Goal: Information Seeking & Learning: Find specific fact

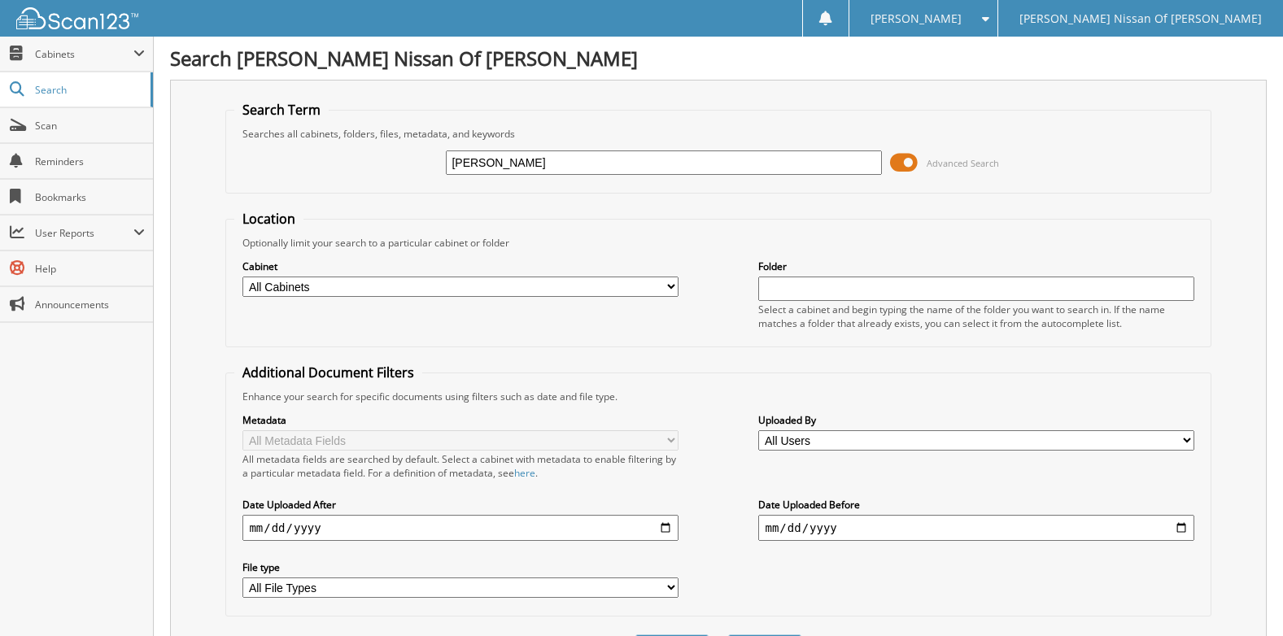
type input "[PERSON_NAME]"
click at [769, 283] on input "text" at bounding box center [975, 289] width 435 height 24
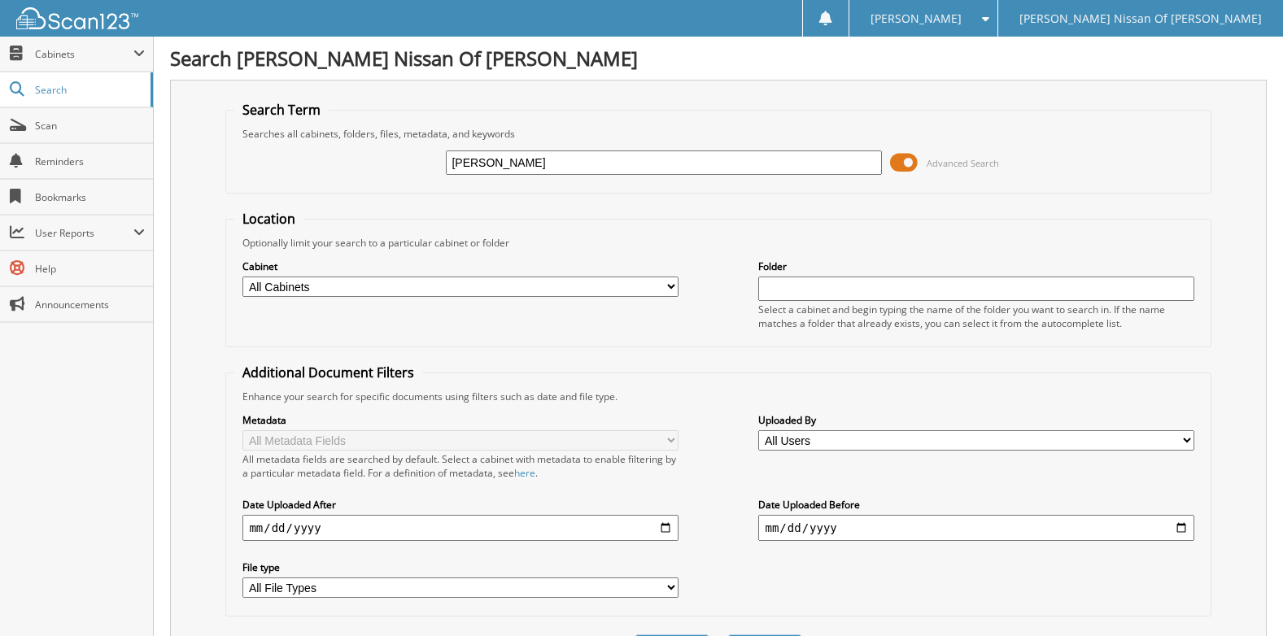
click at [775, 462] on div "Metadata All Metadata Fields All metadata fields are searched by default. Selec…" at bounding box center [717, 505] width 967 height 204
click at [84, 121] on span "Scan" at bounding box center [90, 126] width 110 height 14
click at [55, 56] on span "Cabinets" at bounding box center [84, 54] width 98 height 14
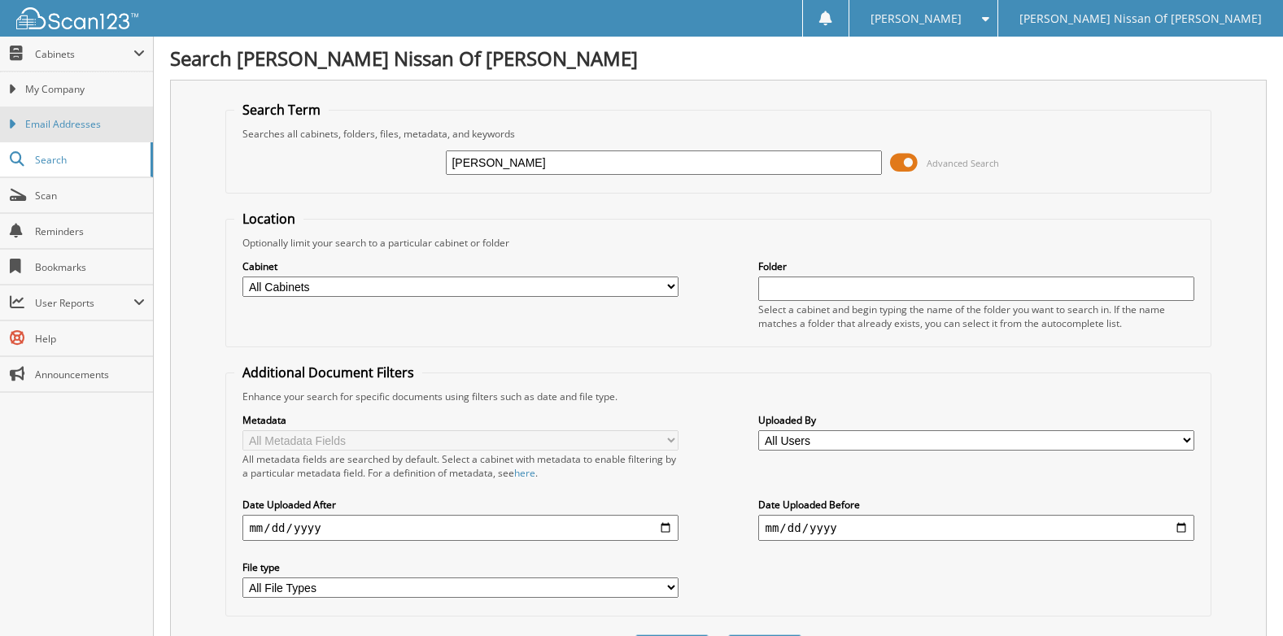
click at [55, 110] on link "Email Addresses" at bounding box center [76, 124] width 153 height 35
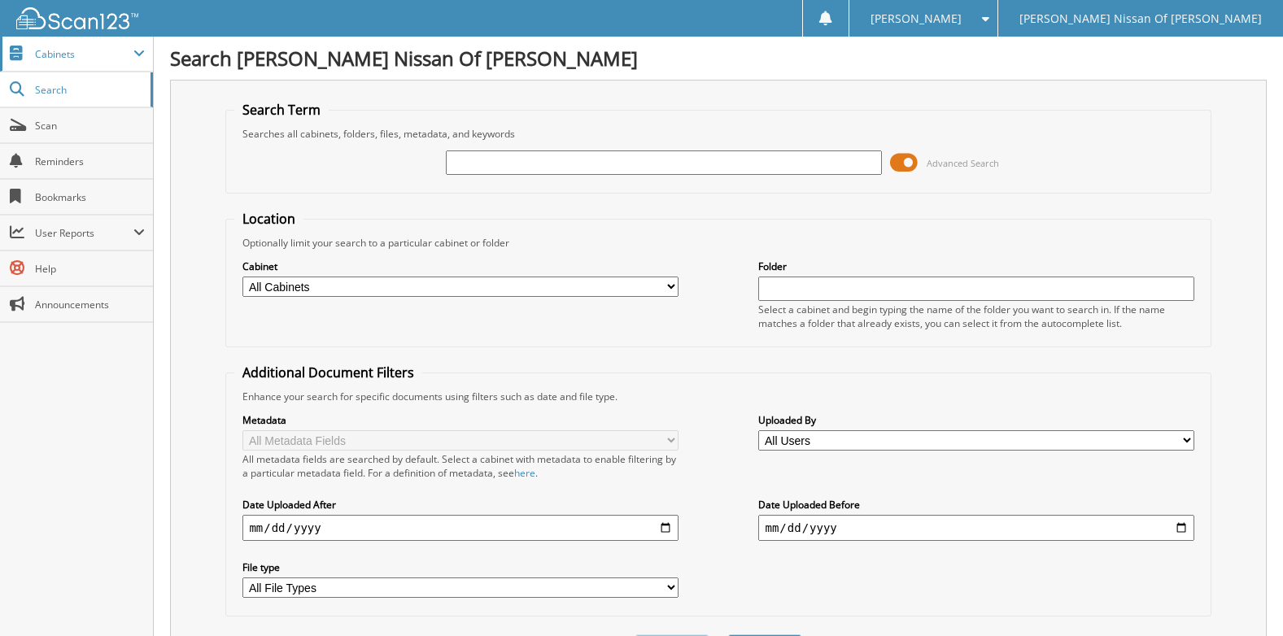
click at [57, 50] on span "Cabinets" at bounding box center [84, 54] width 98 height 14
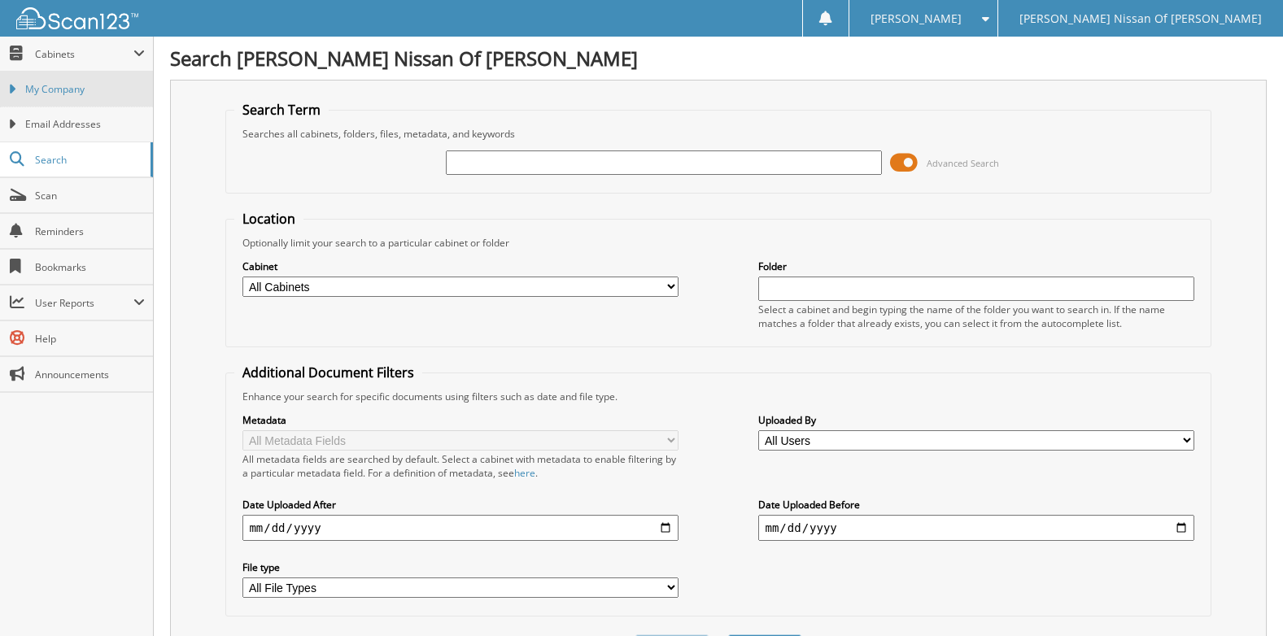
click at [51, 88] on span "My Company" at bounding box center [85, 89] width 120 height 15
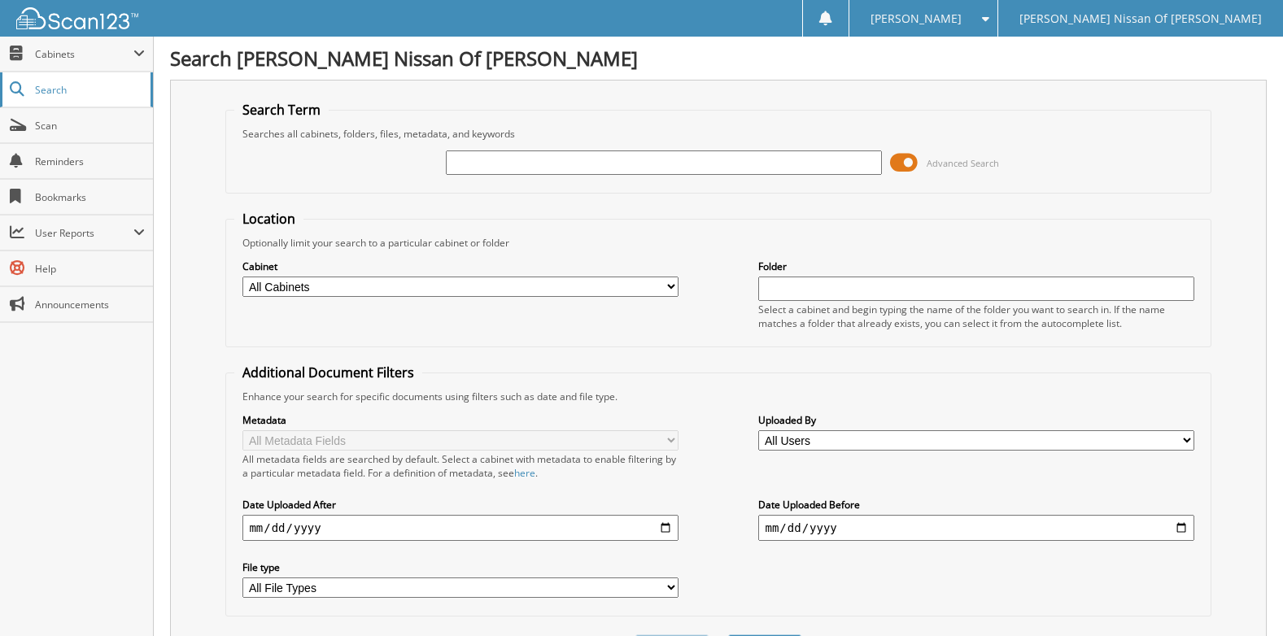
click at [51, 103] on link "Search" at bounding box center [76, 89] width 153 height 35
click at [75, 56] on span "Cabinets" at bounding box center [84, 54] width 98 height 14
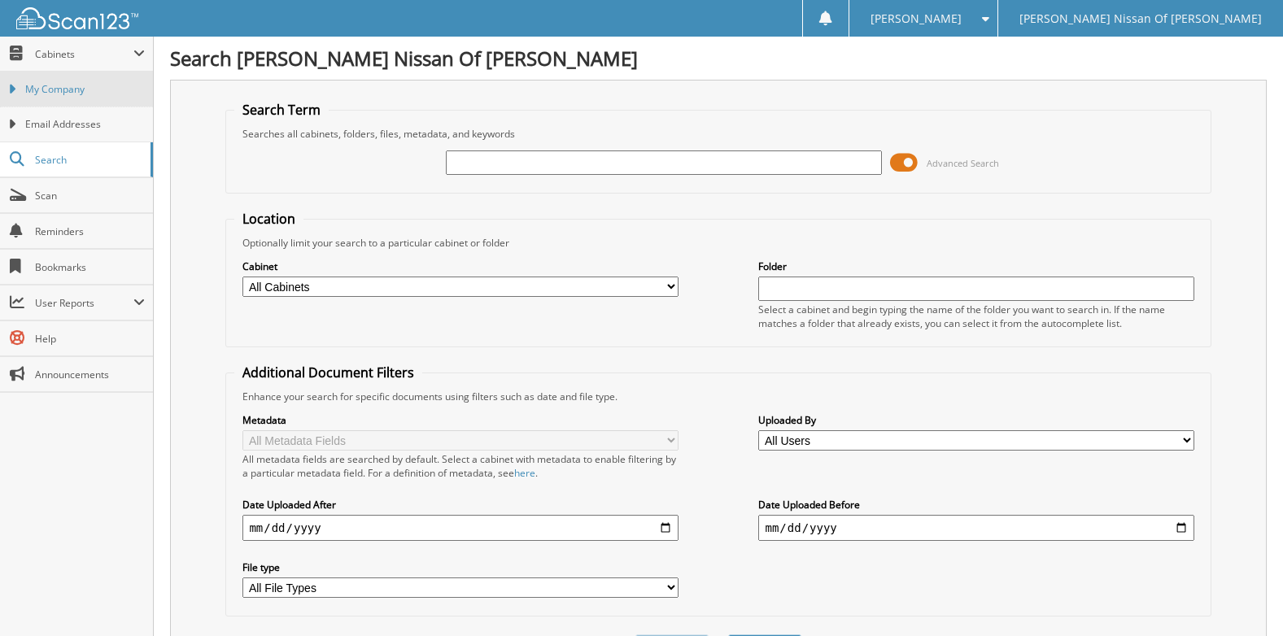
click at [41, 90] on span "My Company" at bounding box center [85, 89] width 120 height 15
